Goal: Check status: Check status

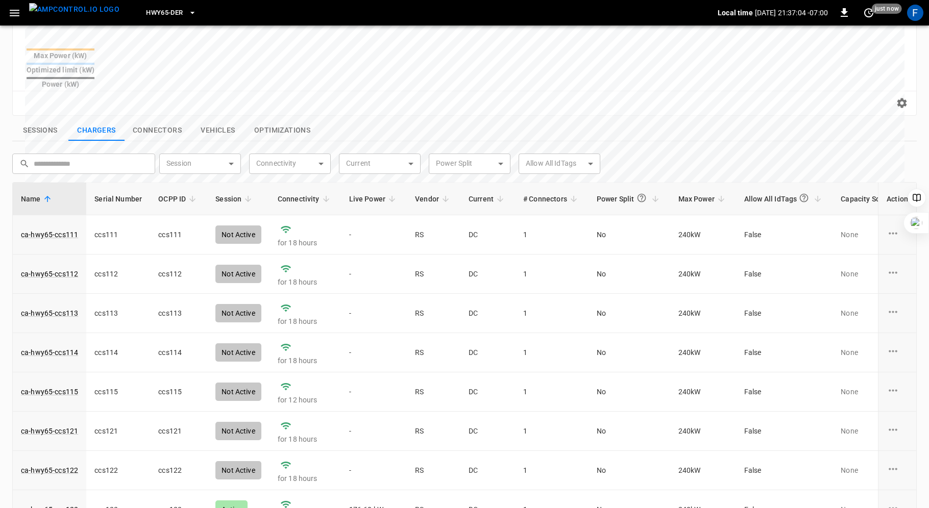
scroll to position [348, 0]
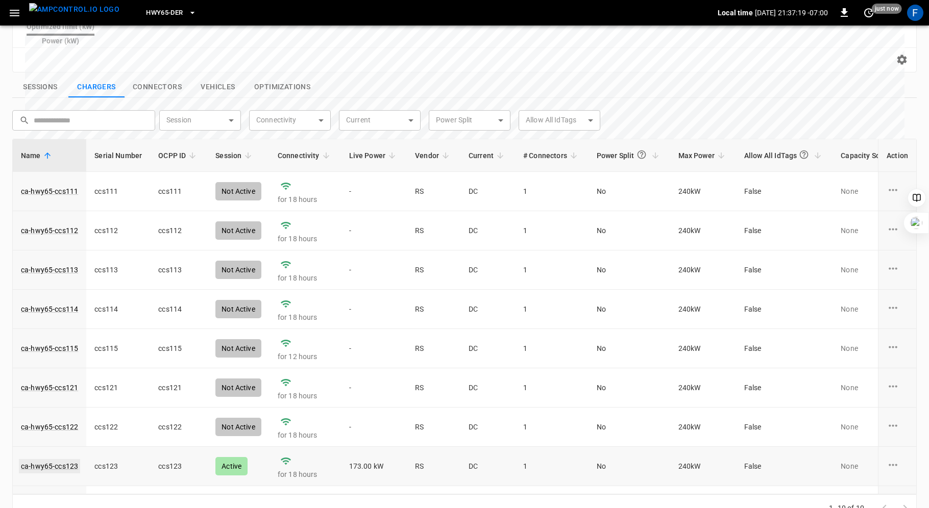
click at [63, 459] on link "ca-hwy65-ccs123" at bounding box center [49, 466] width 61 height 14
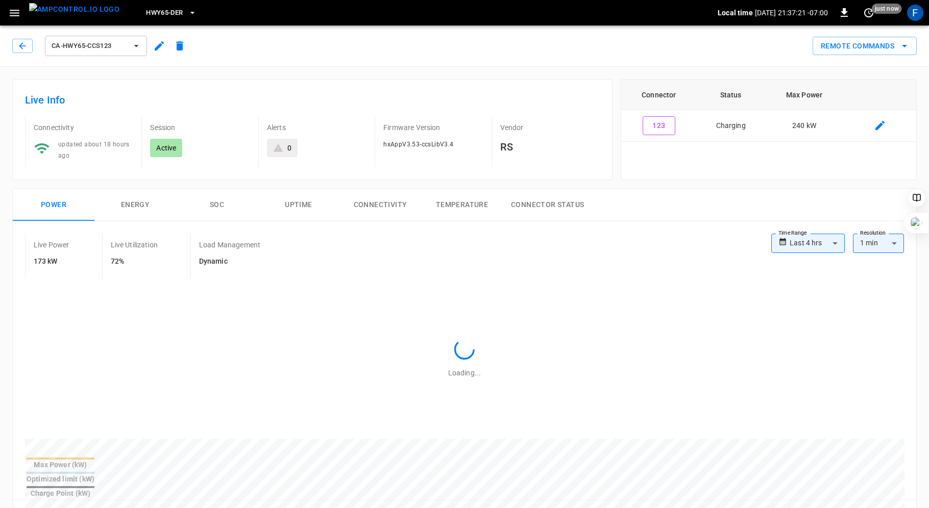
scroll to position [271, 0]
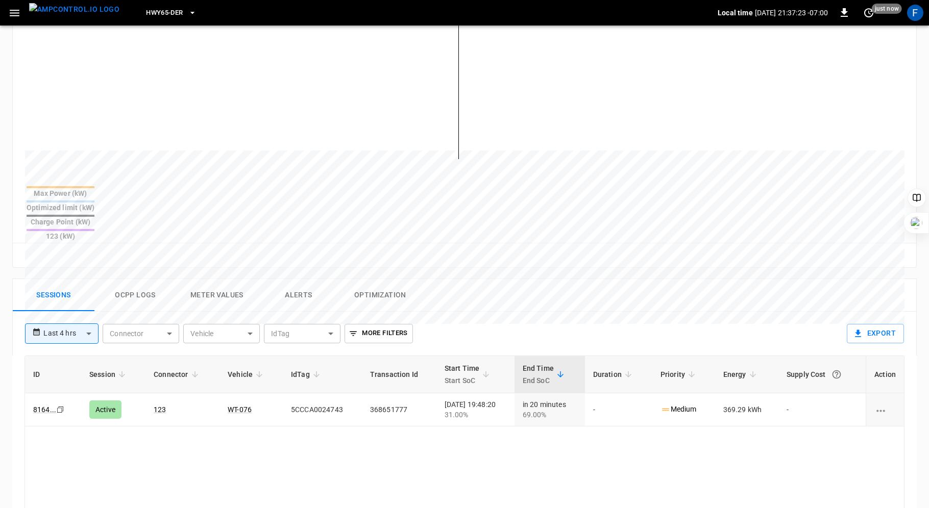
click at [121, 279] on button "Ocpp logs" at bounding box center [135, 295] width 82 height 33
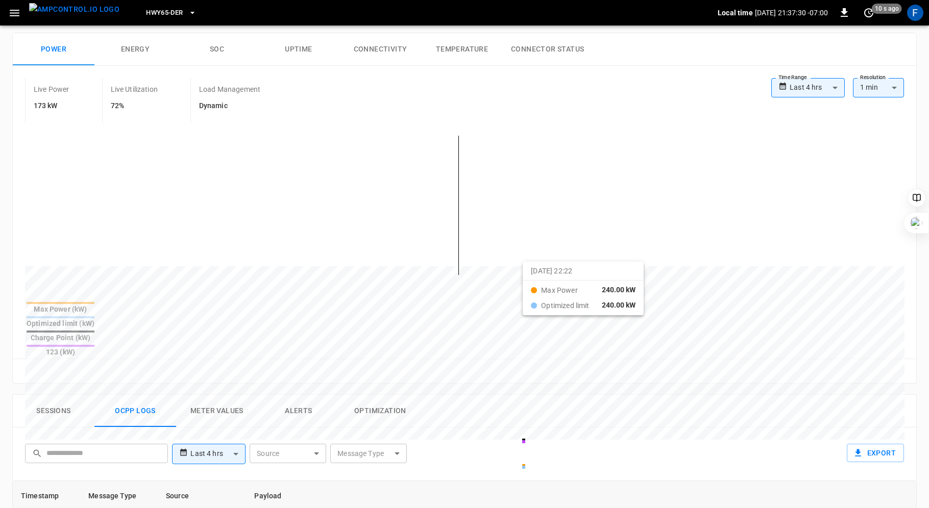
scroll to position [152, 0]
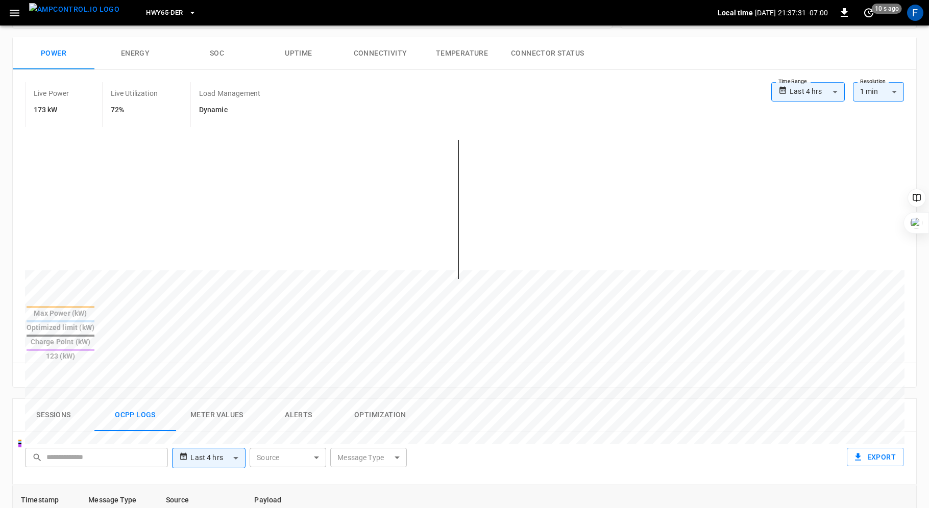
click at [215, 56] on button "SOC" at bounding box center [217, 53] width 82 height 33
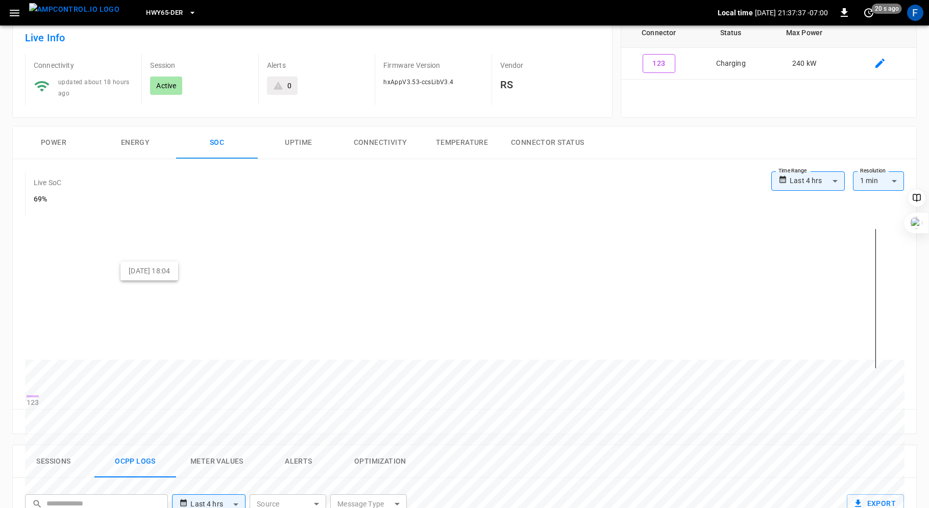
scroll to position [17, 0]
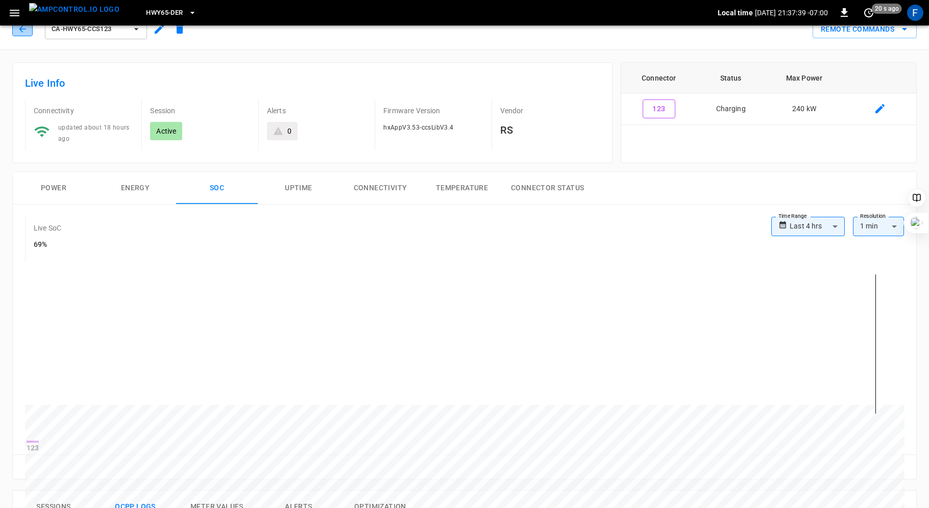
click at [20, 27] on icon "button" at bounding box center [22, 29] width 7 height 7
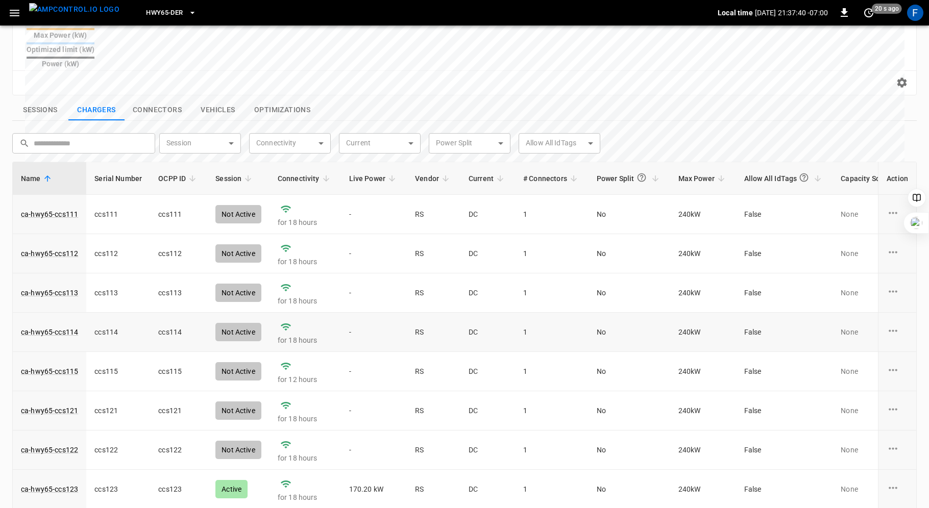
scroll to position [68, 0]
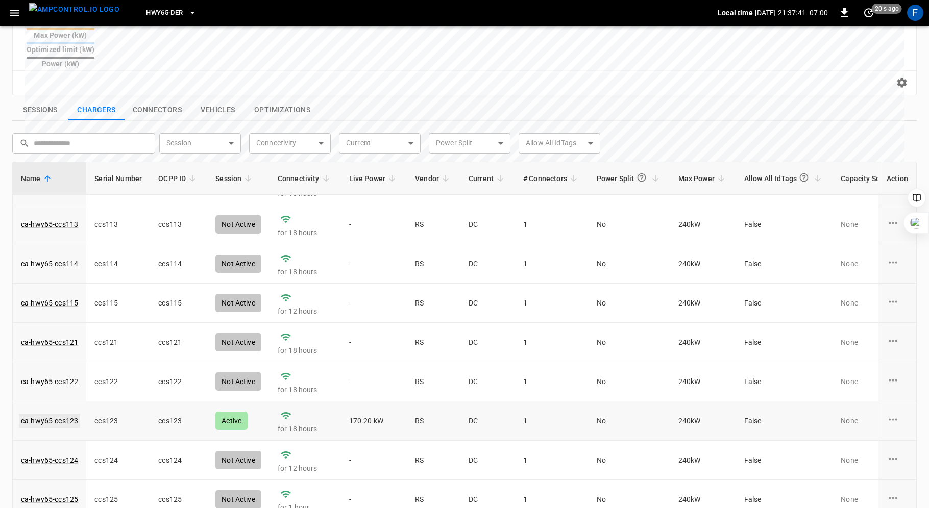
click at [39, 414] on link "ca-hwy65-ccs123" at bounding box center [49, 421] width 61 height 14
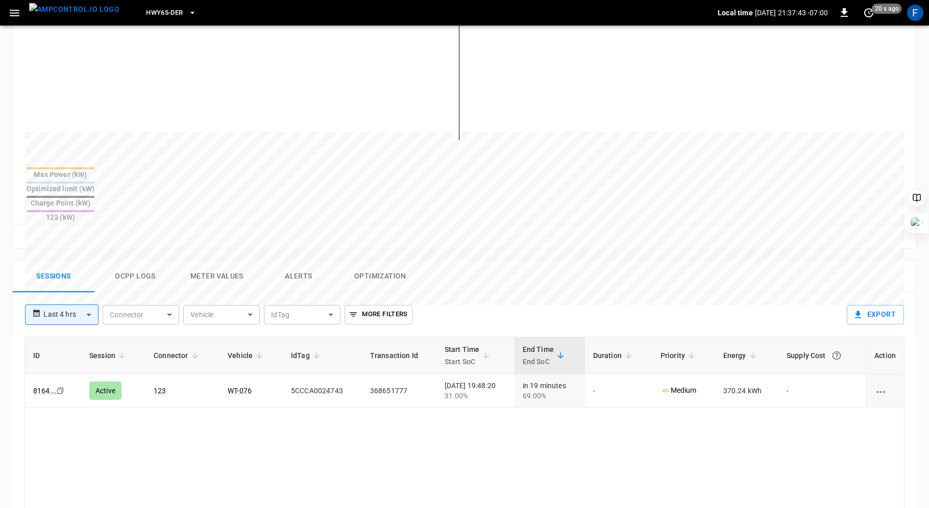
scroll to position [292, 0]
click at [122, 259] on button "Ocpp logs" at bounding box center [135, 275] width 82 height 33
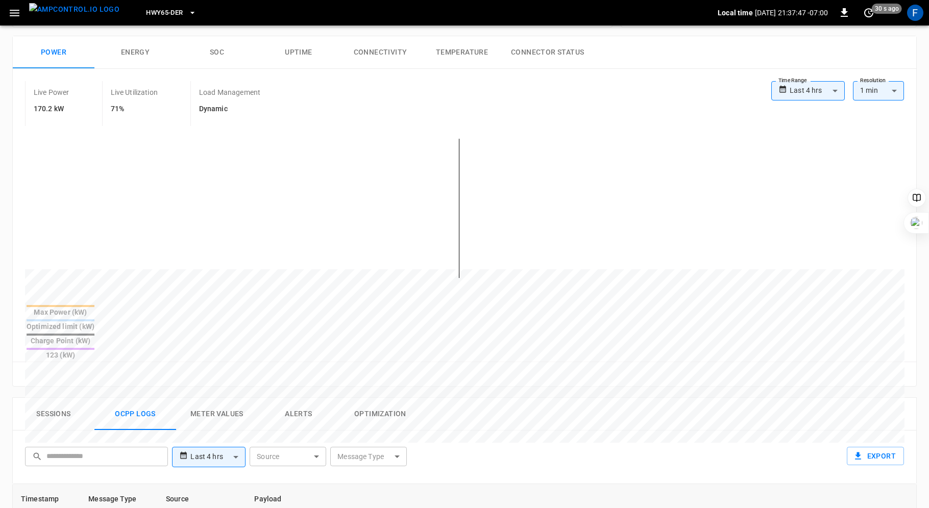
scroll to position [116, 0]
